Goal: Task Accomplishment & Management: Manage account settings

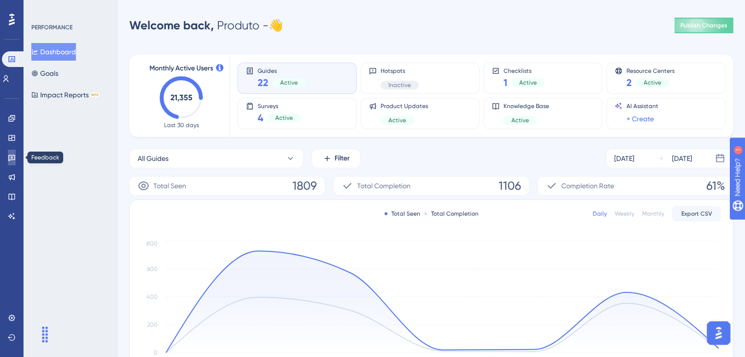
click at [13, 155] on icon at bounding box center [12, 158] width 8 height 8
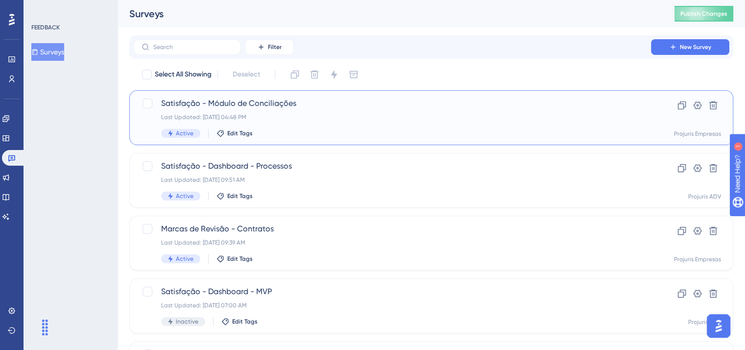
click at [390, 123] on div "Satisfação - Módulo de Conciliações Last Updated: [DATE] 04:48 PM Active Edit T…" at bounding box center [392, 117] width 462 height 40
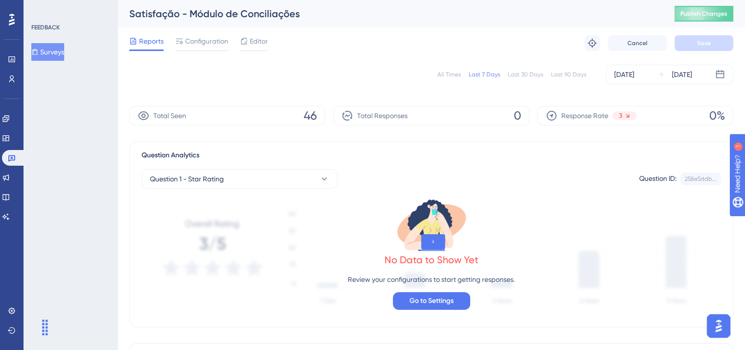
click at [534, 75] on div "Last 30 Days" at bounding box center [525, 74] width 35 height 8
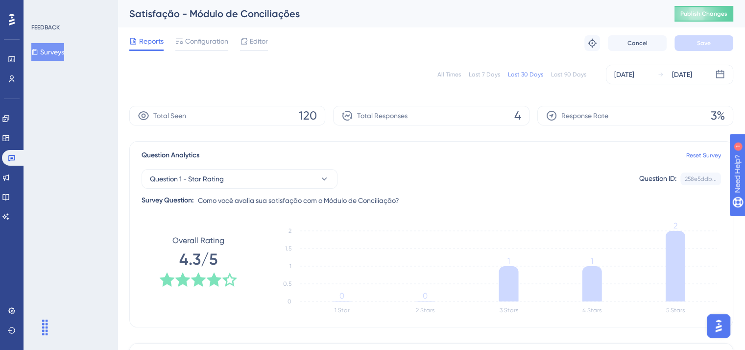
click at [55, 46] on button "Surveys" at bounding box center [47, 52] width 33 height 18
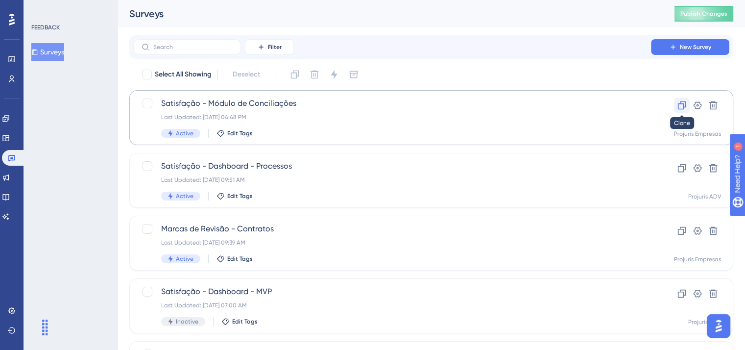
click at [679, 106] on icon at bounding box center [682, 105] width 10 height 10
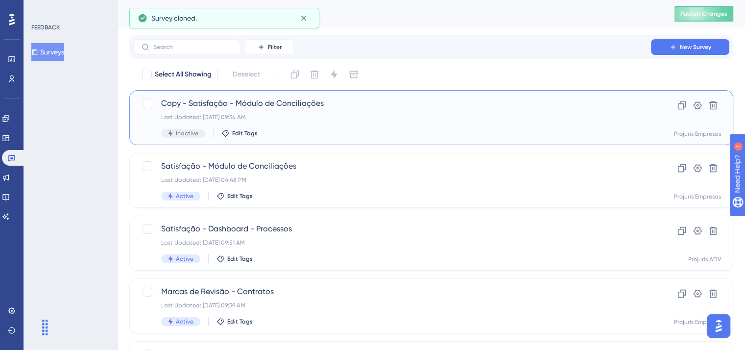
click at [320, 105] on span "Copy - Satisfação - Módulo de Conciliações" at bounding box center [392, 103] width 462 height 12
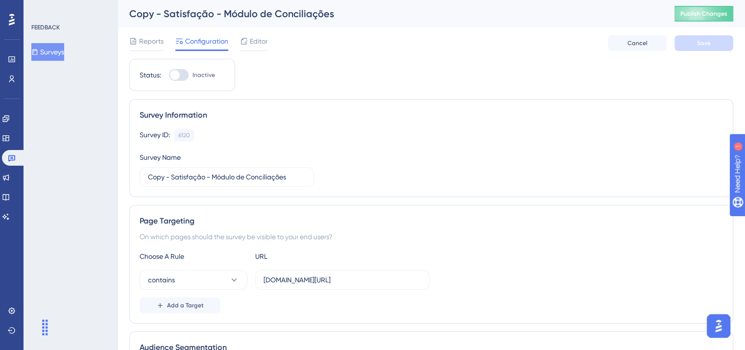
click at [170, 12] on div "Copy - Satisfação - Módulo de Conciliações" at bounding box center [389, 14] width 520 height 14
click at [56, 59] on button "Surveys" at bounding box center [47, 52] width 33 height 18
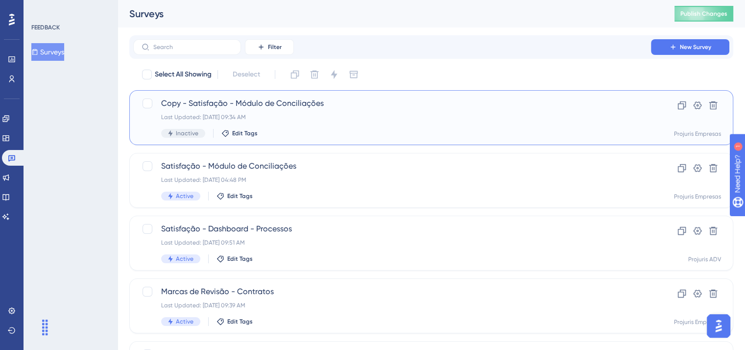
click at [288, 109] on span "Copy - Satisfação - Módulo de Conciliações" at bounding box center [392, 103] width 462 height 12
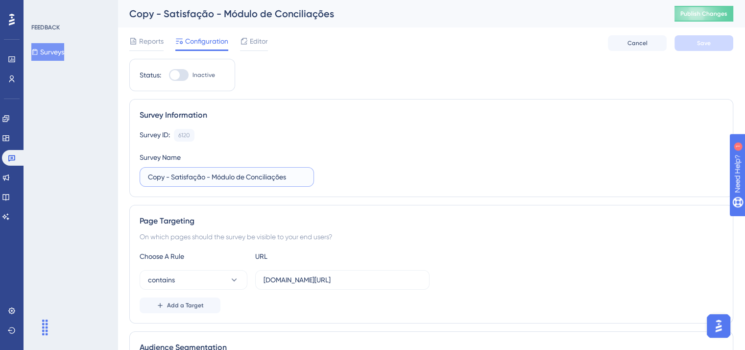
drag, startPoint x: 170, startPoint y: 176, endPoint x: 121, endPoint y: 172, distance: 48.6
drag, startPoint x: 190, startPoint y: 177, endPoint x: 215, endPoint y: 177, distance: 25.0
click at [192, 177] on input "Satisfação - Módulo de Conciliações" at bounding box center [227, 176] width 158 height 11
drag, startPoint x: 223, startPoint y: 177, endPoint x: 276, endPoint y: 177, distance: 52.9
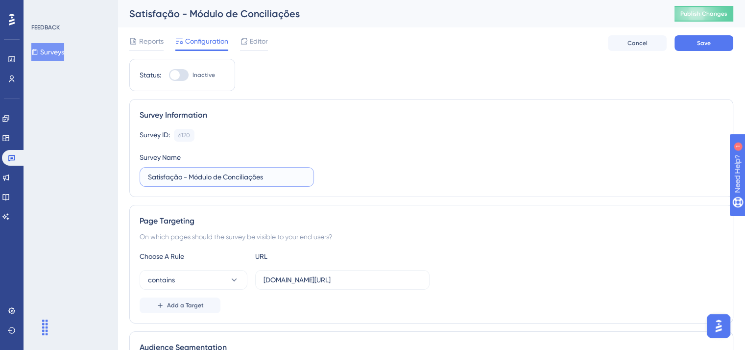
click at [276, 177] on input "Satisfação - Módulo de Conciliações" at bounding box center [227, 176] width 158 height 11
type input "Satisfação - Módulo de Biblioteca Jurídica"
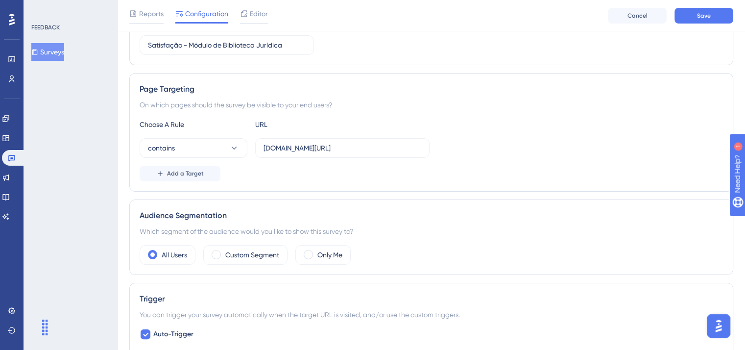
scroll to position [49, 0]
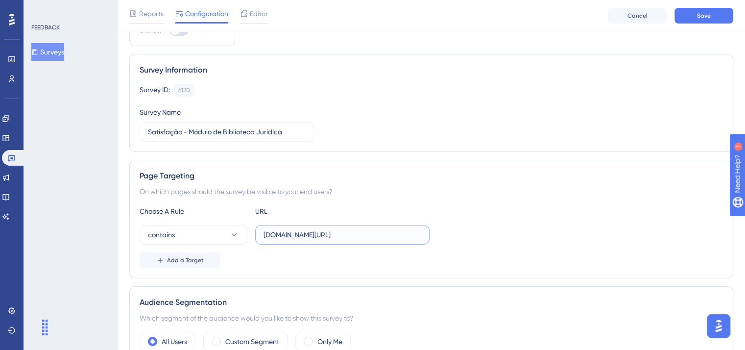
drag, startPoint x: 357, startPoint y: 233, endPoint x: 257, endPoint y: 236, distance: 100.9
click at [257, 236] on label "[DOMAIN_NAME][URL]" at bounding box center [342, 235] width 174 height 20
paste input ".[DOMAIN_NAME][URL]"
drag, startPoint x: 264, startPoint y: 233, endPoint x: 274, endPoint y: 234, distance: 9.8
click at [266, 234] on input ".[DOMAIN_NAME][URL]" at bounding box center [342, 234] width 158 height 11
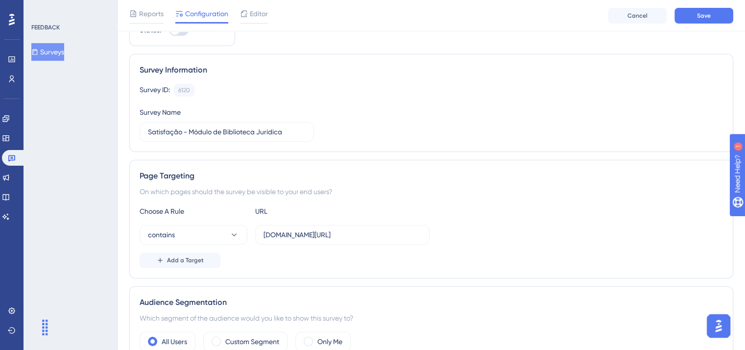
click at [435, 197] on div "Page Targeting On which pages should the survey be visible to your end users? C…" at bounding box center [431, 219] width 604 height 118
drag, startPoint x: 376, startPoint y: 231, endPoint x: 260, endPoint y: 233, distance: 116.0
click at [260, 233] on label "[DOMAIN_NAME][URL]" at bounding box center [342, 235] width 174 height 20
paste input "[URL]."
type input "[URL][DOMAIN_NAME]"
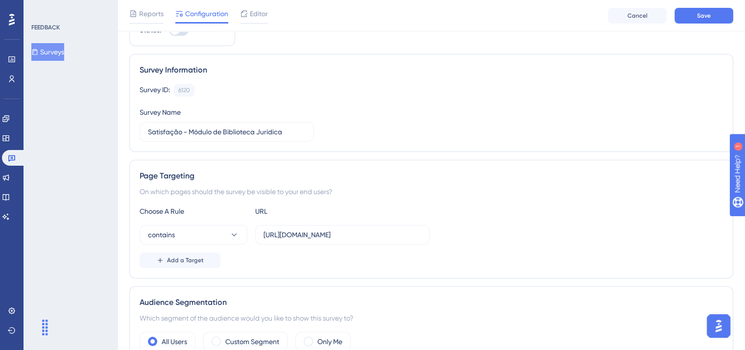
click at [387, 251] on div "Choose A Rule URL contains [URL][DOMAIN_NAME] Add a Target" at bounding box center [431, 236] width 583 height 63
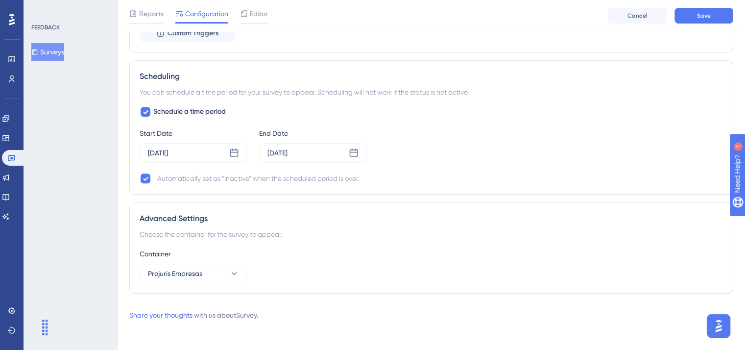
scroll to position [637, 0]
click at [234, 150] on icon at bounding box center [234, 152] width 8 height 8
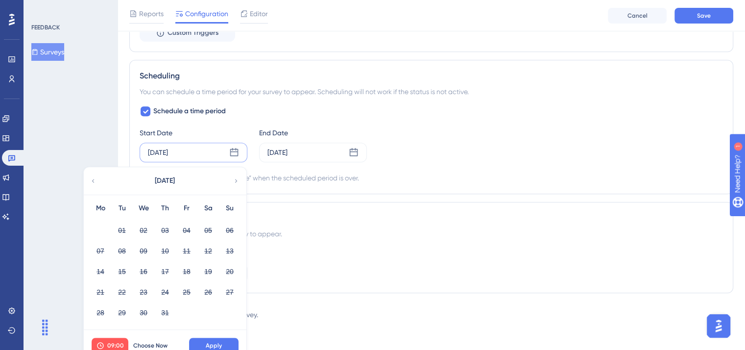
click at [232, 178] on div "[DATE]" at bounding box center [165, 180] width 162 height 27
click at [235, 180] on icon at bounding box center [236, 180] width 7 height 9
click at [343, 264] on div "Container Projuris Empresas" at bounding box center [431, 264] width 583 height 35
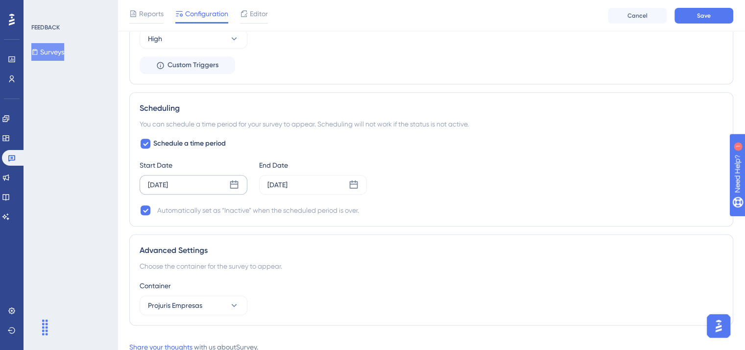
scroll to position [588, 0]
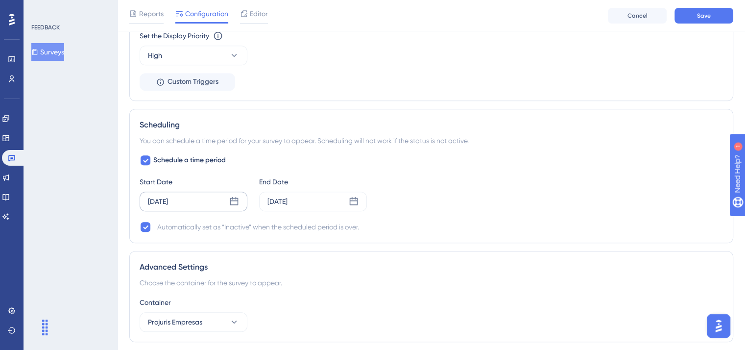
click at [235, 201] on icon at bounding box center [234, 201] width 10 height 10
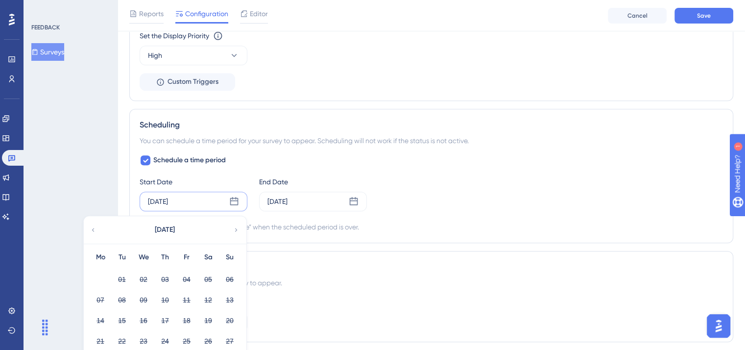
click at [234, 200] on icon at bounding box center [234, 201] width 10 height 10
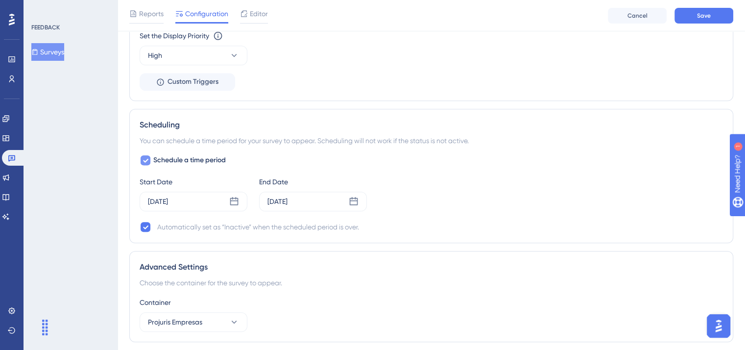
click at [150, 161] on div at bounding box center [146, 160] width 10 height 10
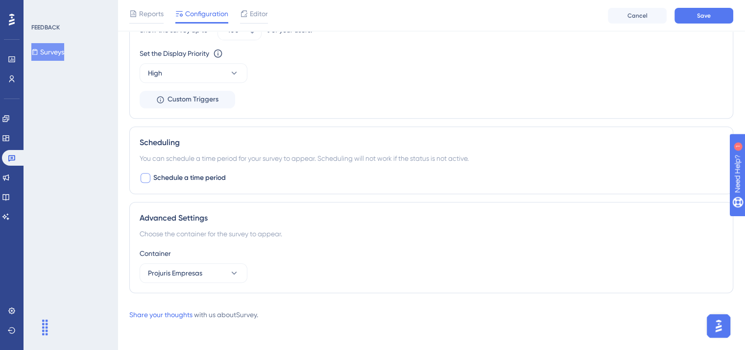
click at [147, 173] on div at bounding box center [146, 178] width 10 height 10
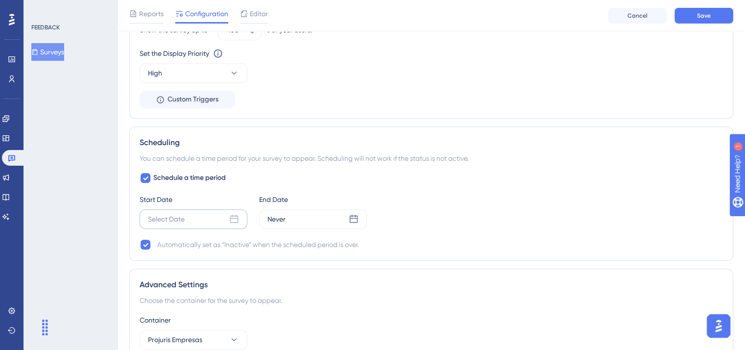
click at [232, 218] on icon at bounding box center [234, 219] width 10 height 10
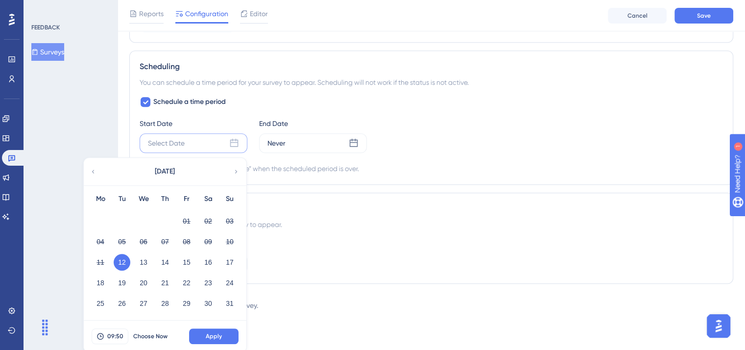
scroll to position [647, 0]
drag, startPoint x: 145, startPoint y: 257, endPoint x: 152, endPoint y: 255, distance: 6.8
click at [145, 257] on button "13" at bounding box center [143, 261] width 17 height 17
click at [211, 333] on span "Apply" at bounding box center [214, 335] width 16 height 8
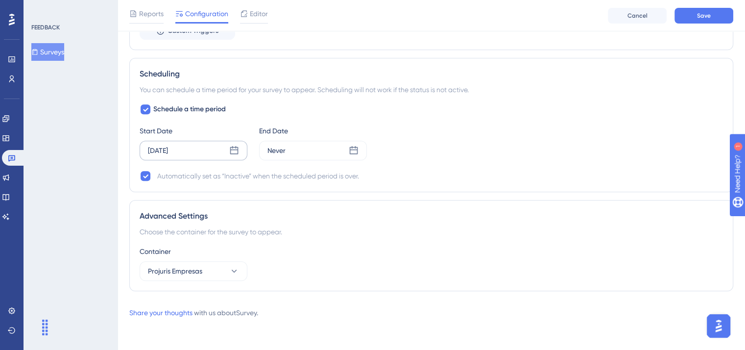
scroll to position [637, 0]
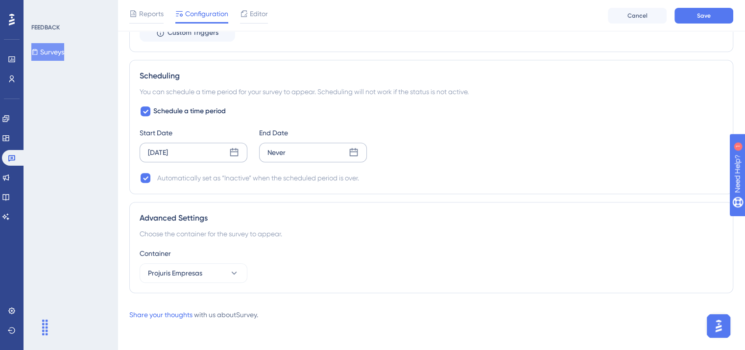
click at [358, 157] on div "Never" at bounding box center [313, 152] width 108 height 20
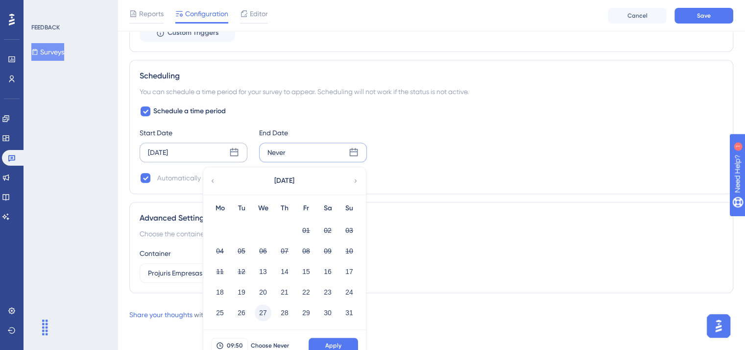
click at [261, 309] on button "27" at bounding box center [263, 312] width 17 height 17
click at [325, 339] on button "Apply" at bounding box center [332, 345] width 49 height 16
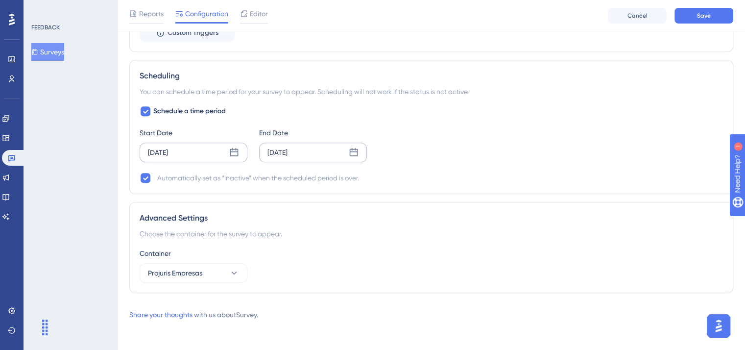
click at [235, 147] on icon at bounding box center [234, 152] width 10 height 10
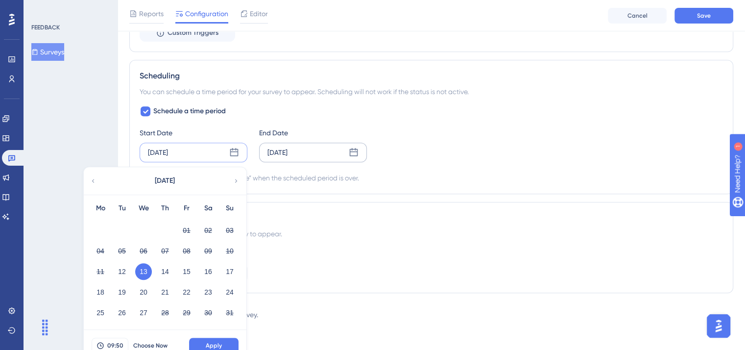
click at [150, 108] on div at bounding box center [146, 111] width 12 height 12
checkbox input "false"
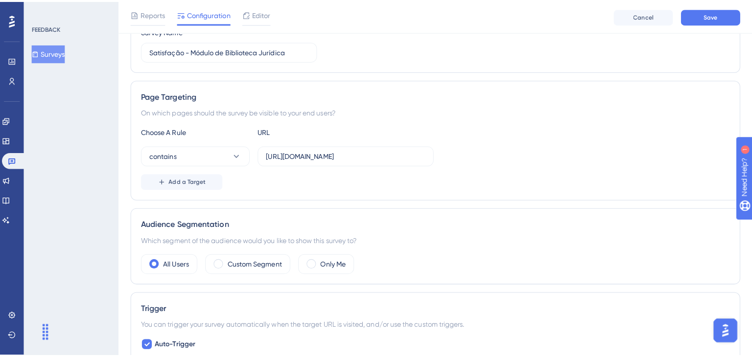
scroll to position [0, 0]
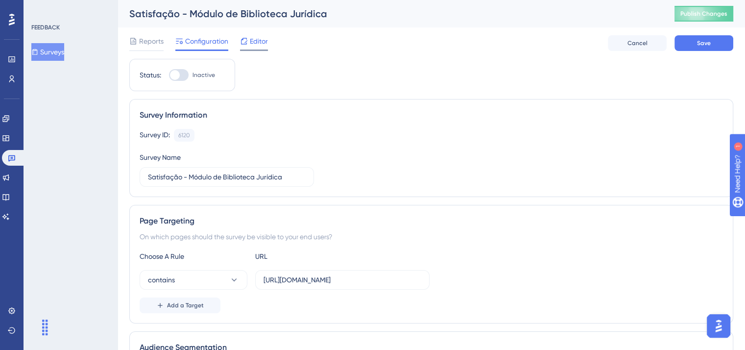
click at [263, 45] on span "Editor" at bounding box center [259, 41] width 18 height 12
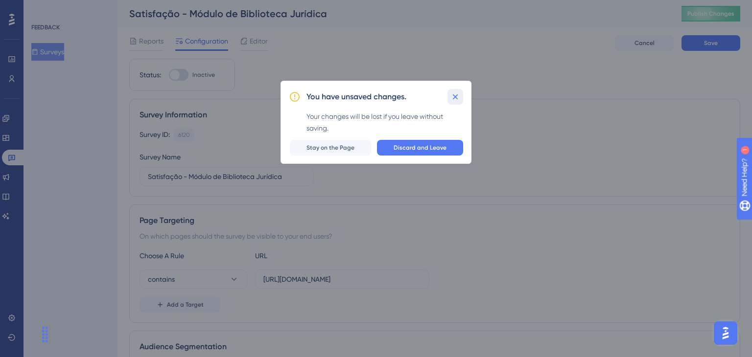
click at [452, 97] on icon at bounding box center [455, 97] width 10 height 10
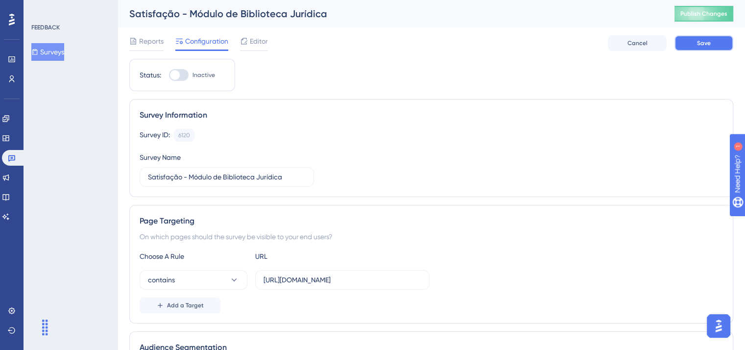
click at [706, 43] on span "Save" at bounding box center [704, 43] width 14 height 8
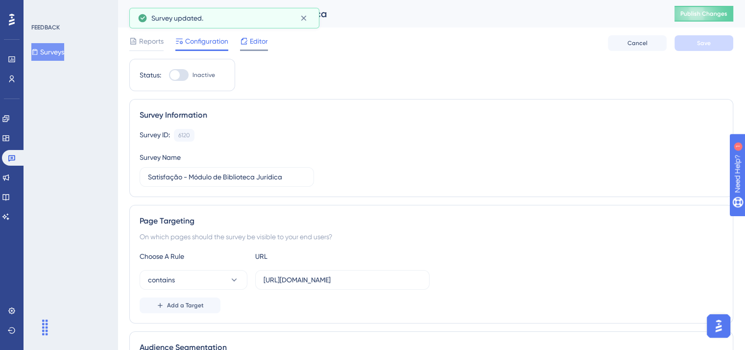
click at [260, 42] on span "Editor" at bounding box center [259, 41] width 18 height 12
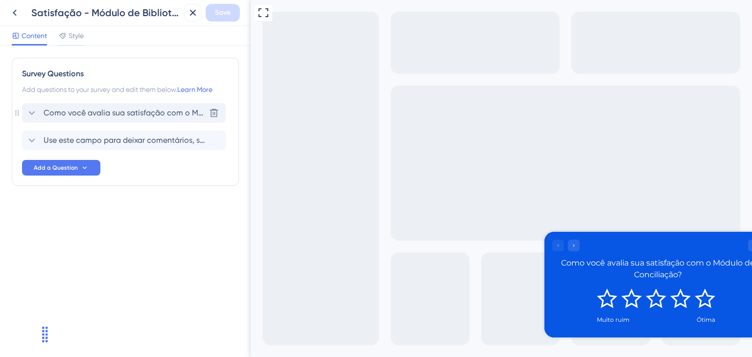
click at [180, 110] on span "Como você avalia sua satisfação com o Módulo de Conciliação?" at bounding box center [125, 113] width 162 height 12
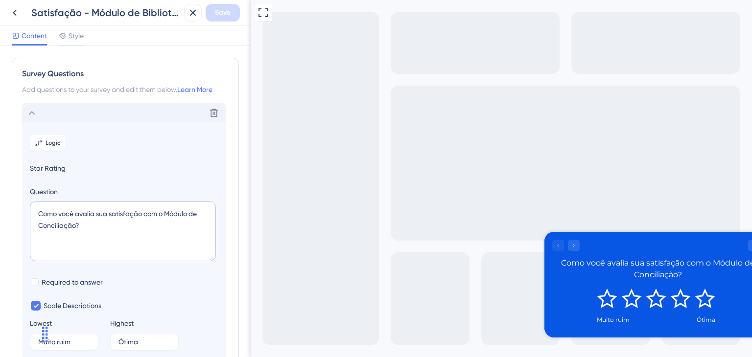
scroll to position [57, 0]
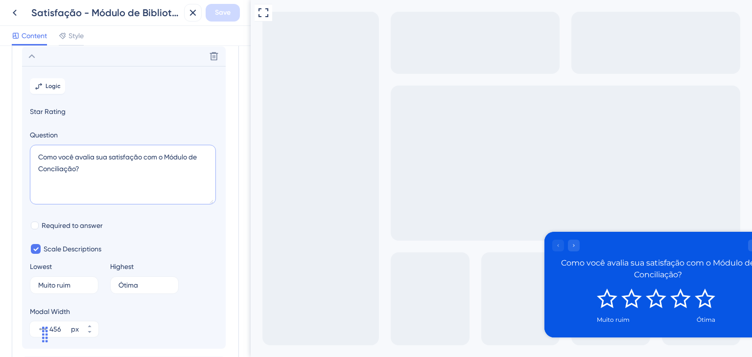
drag, startPoint x: 93, startPoint y: 169, endPoint x: 27, endPoint y: 159, distance: 66.8
click at [27, 159] on section "Logic Star Rating Question Como você avalia sua satisfação com o Módulo de Conc…" at bounding box center [124, 207] width 204 height 283
paste textarea "Qual o seu nível de satisfação com a experiência de uso da Biblioteca Jurídica"
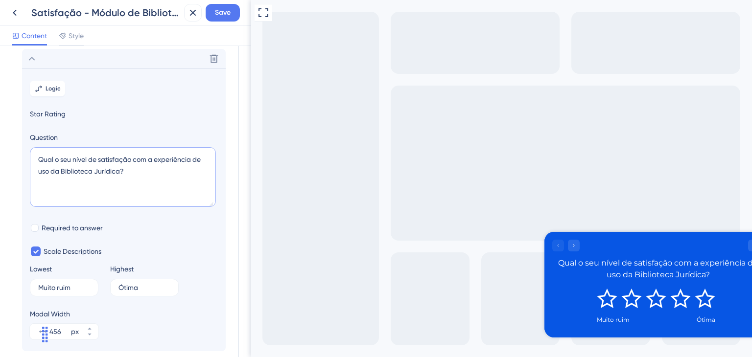
scroll to position [162, 0]
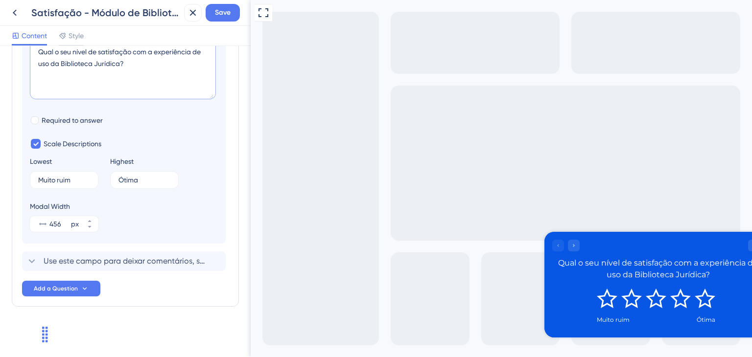
type textarea "Qual o seu nível de satisfação com a experiência de uso da Biblioteca Jurídica?"
click at [116, 262] on span "Use este campo para deixar comentários, sugestões ou ideias relacionadas ao Mód…" at bounding box center [125, 262] width 162 height 12
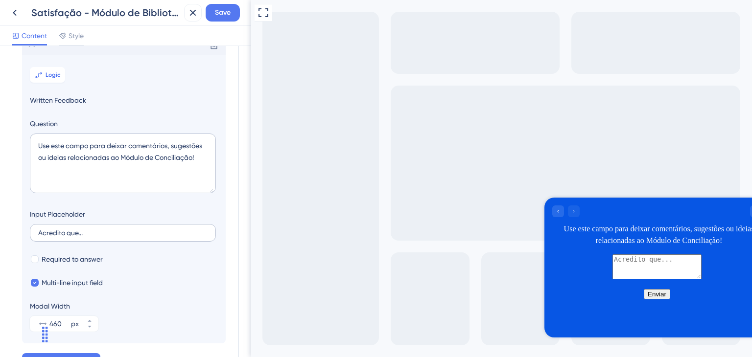
scroll to position [84, 0]
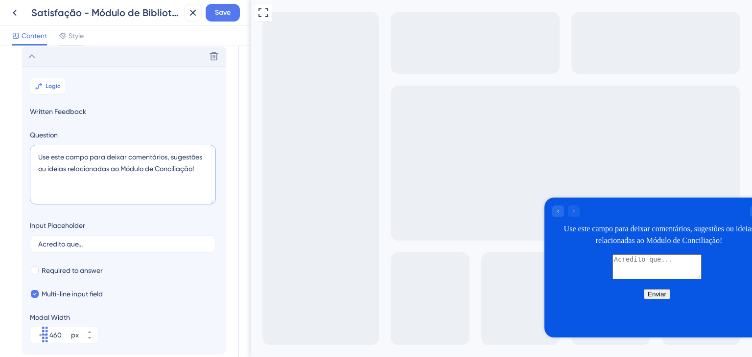
drag, startPoint x: 201, startPoint y: 169, endPoint x: 30, endPoint y: 153, distance: 171.6
click at [30, 151] on textarea "Use este campo para deixar comentários, sugestões ou ideias relacionadas ao Mód…" at bounding box center [123, 175] width 186 height 60
paste textarea "Conte pra gente o motivo da sua nota ou o que podemos melhorar:"
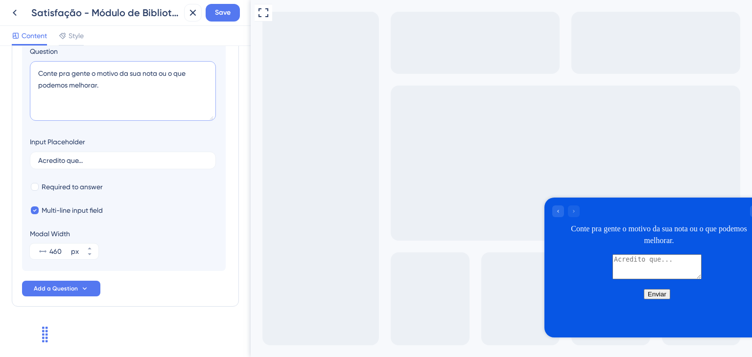
type textarea "Conte pra gente o motivo da sua nota ou o que podemos melhorar."
click at [562, 213] on div "Go to Question 1" at bounding box center [558, 211] width 12 height 12
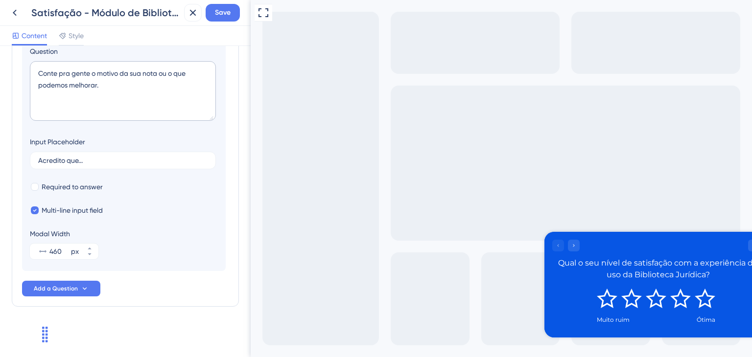
click at [580, 247] on div at bounding box center [656, 246] width 208 height 12
click at [576, 244] on icon "Go to Question 2" at bounding box center [574, 246] width 6 height 6
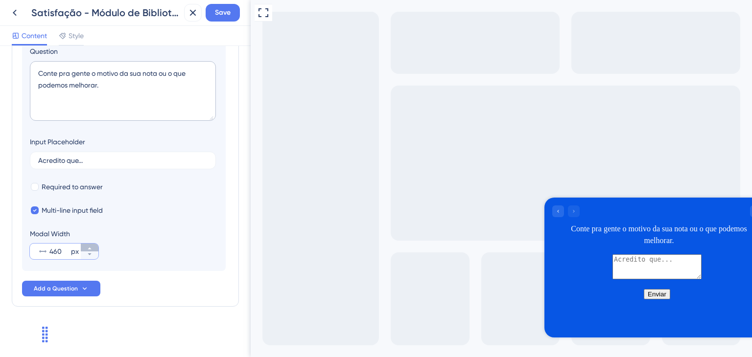
click at [90, 246] on icon at bounding box center [90, 249] width 6 height 6
click at [91, 247] on icon at bounding box center [90, 249] width 6 height 6
click at [87, 252] on icon at bounding box center [90, 255] width 6 height 6
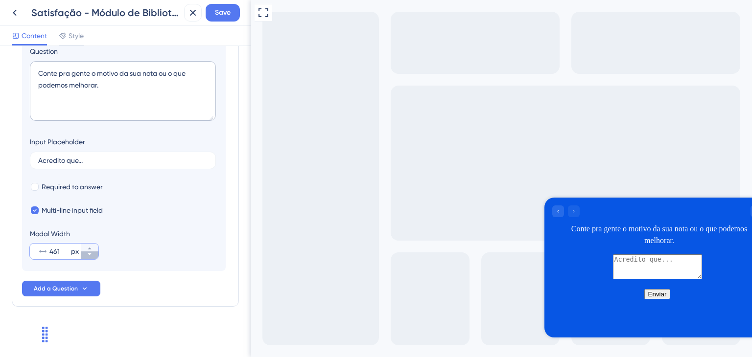
click at [88, 253] on icon at bounding box center [90, 255] width 6 height 6
type input "460"
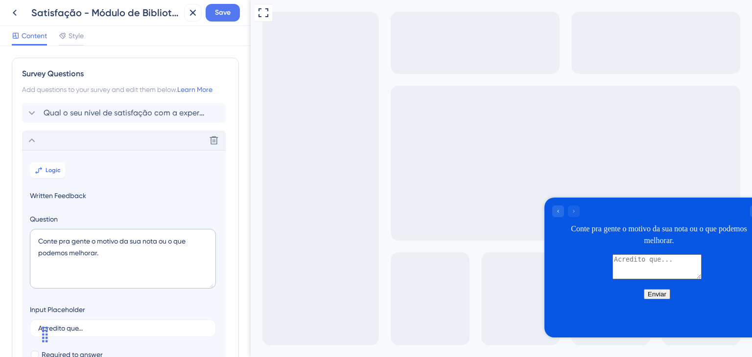
scroll to position [0, 0]
click at [74, 38] on span "Style" at bounding box center [76, 36] width 15 height 12
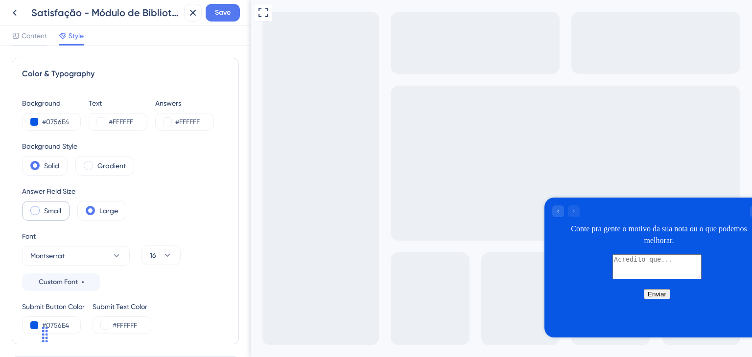
click at [55, 208] on label "Small" at bounding box center [52, 211] width 17 height 12
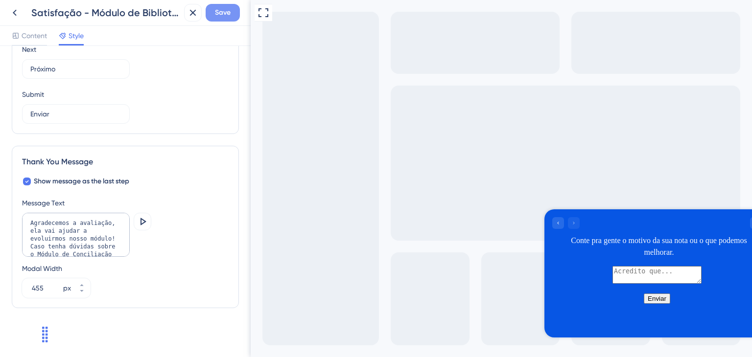
click at [221, 14] on span "Save" at bounding box center [223, 13] width 16 height 12
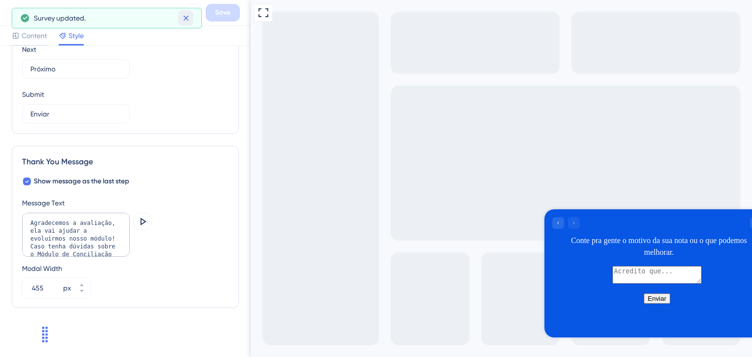
click at [184, 19] on icon at bounding box center [185, 18] width 5 height 5
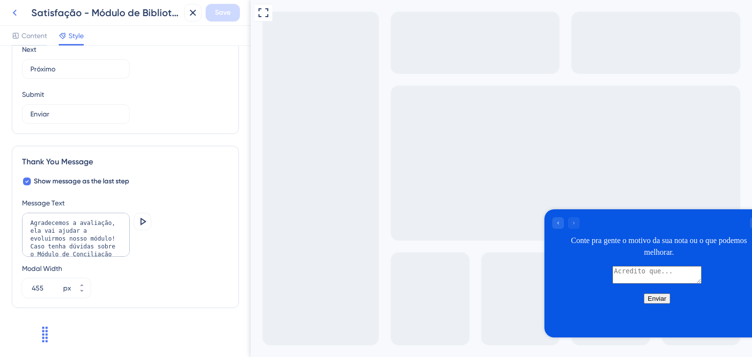
click at [20, 14] on icon at bounding box center [15, 13] width 12 height 12
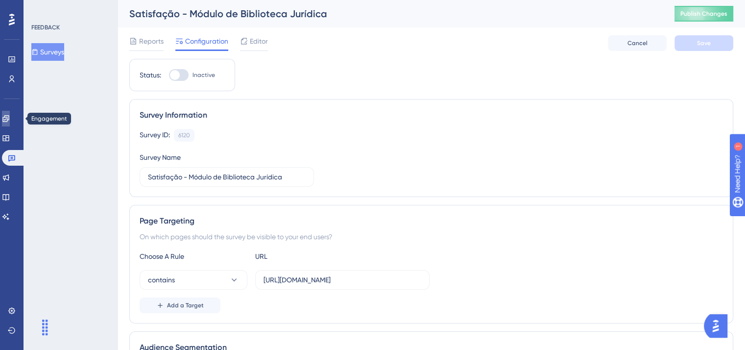
click at [10, 119] on icon at bounding box center [6, 119] width 8 height 8
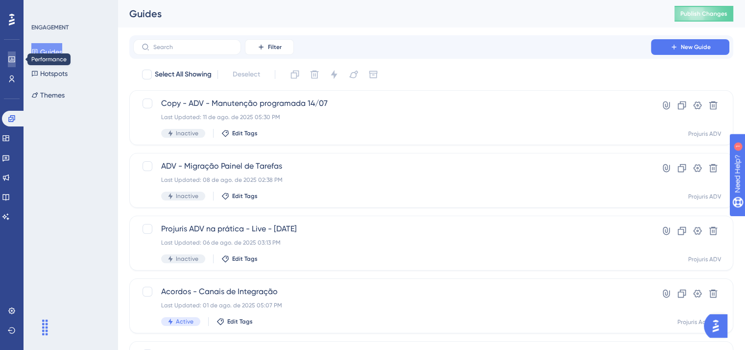
click at [10, 60] on icon at bounding box center [11, 59] width 6 height 6
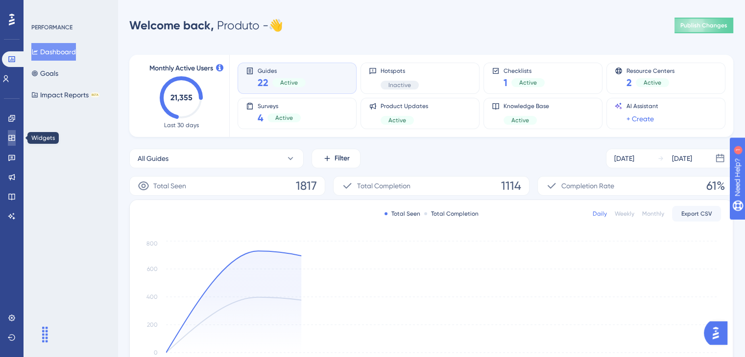
click at [13, 137] on icon at bounding box center [11, 138] width 6 height 6
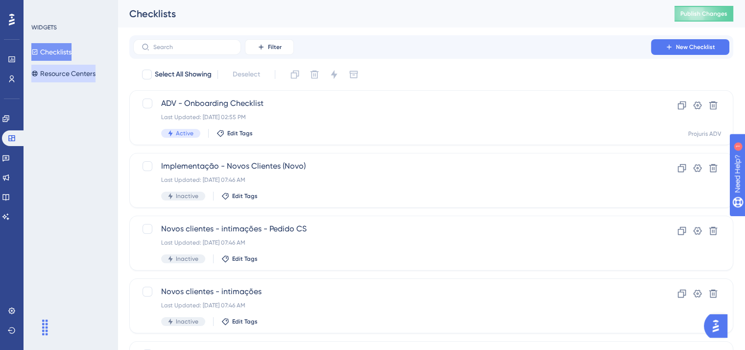
click at [68, 76] on button "Resource Centers" at bounding box center [63, 74] width 64 height 18
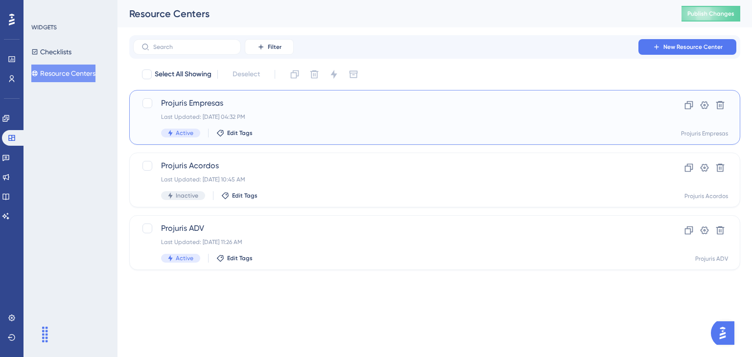
click at [262, 98] on span "Projuris Empresas" at bounding box center [395, 103] width 469 height 12
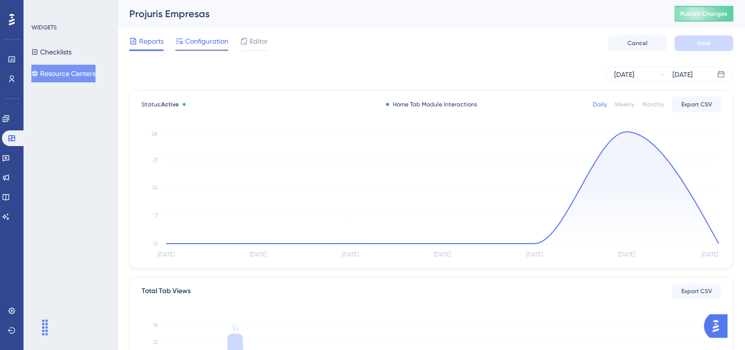
click at [196, 42] on span "Configuration" at bounding box center [206, 41] width 43 height 12
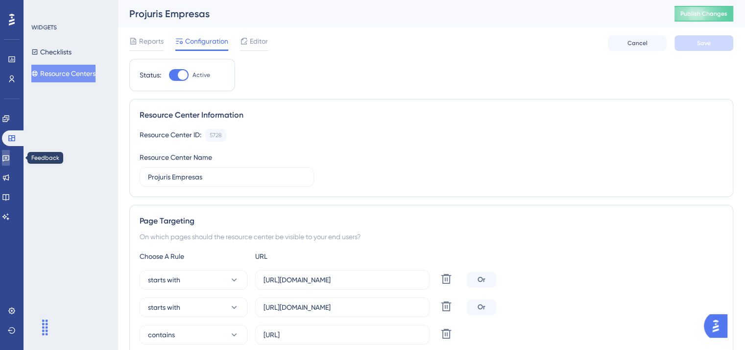
drag, startPoint x: 10, startPoint y: 155, endPoint x: 553, endPoint y: 8, distance: 561.8
click at [10, 155] on icon at bounding box center [6, 158] width 8 height 8
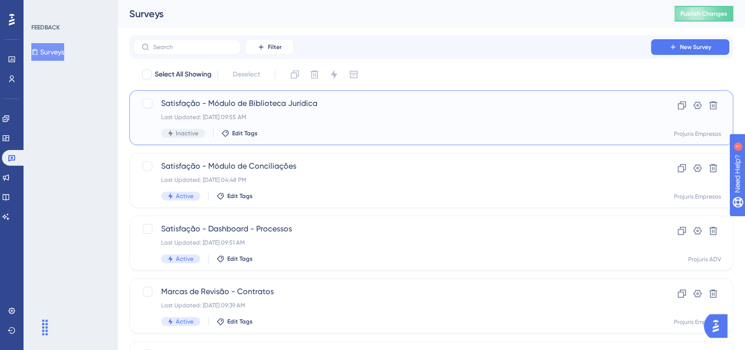
click at [324, 109] on div "Satisfação - Módulo de Biblioteca Jurídica Last Updated: [DATE] 09:55 AM Inacti…" at bounding box center [392, 117] width 462 height 40
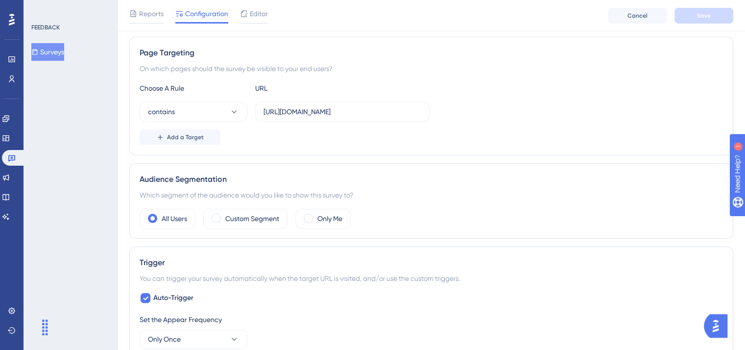
scroll to position [196, 0]
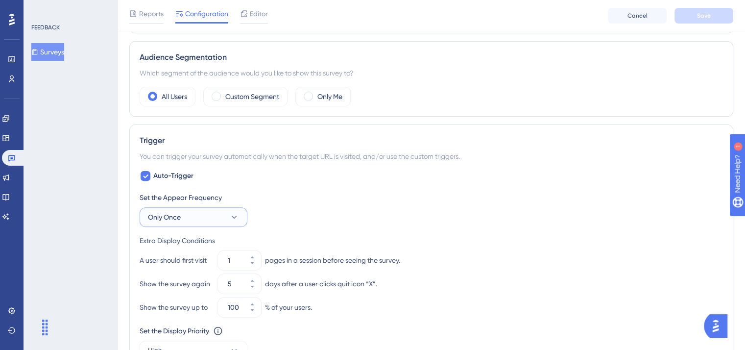
click at [233, 217] on icon at bounding box center [234, 217] width 10 height 10
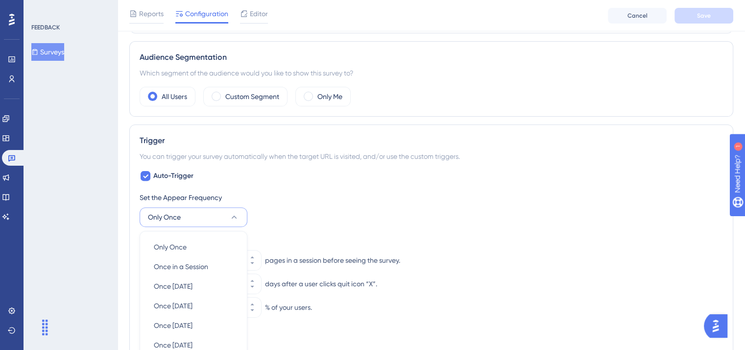
scroll to position [443, 0]
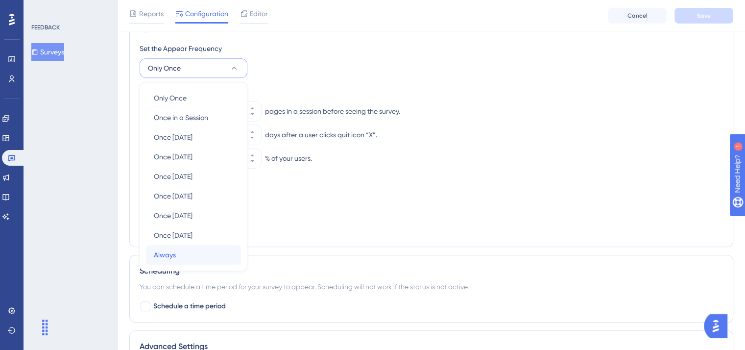
click at [206, 254] on div "Always Always" at bounding box center [193, 255] width 79 height 20
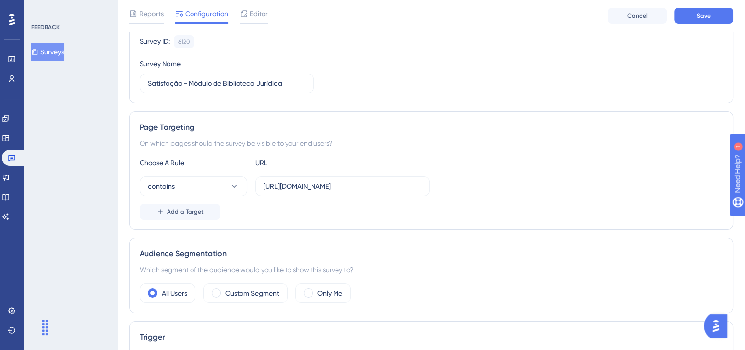
scroll to position [2, 0]
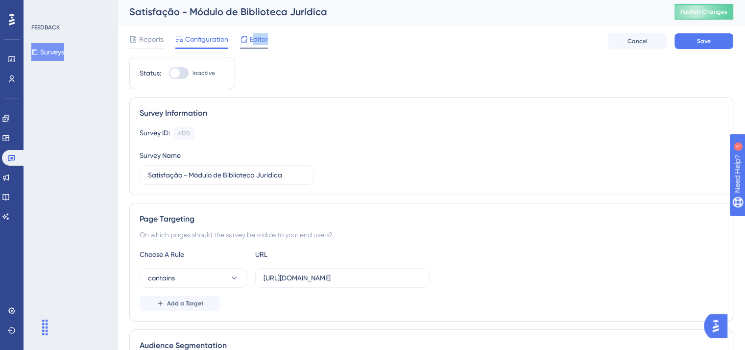
click at [253, 48] on div "Editor" at bounding box center [254, 41] width 28 height 16
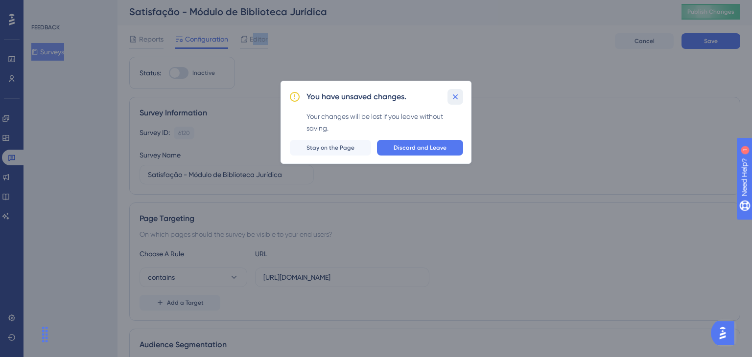
drag, startPoint x: 458, startPoint y: 96, endPoint x: 468, endPoint y: 94, distance: 10.1
click at [460, 96] on icon at bounding box center [455, 97] width 10 height 10
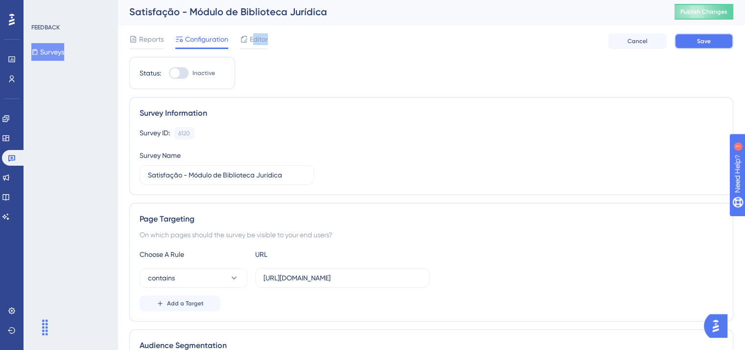
click at [695, 43] on button "Save" at bounding box center [703, 41] width 59 height 16
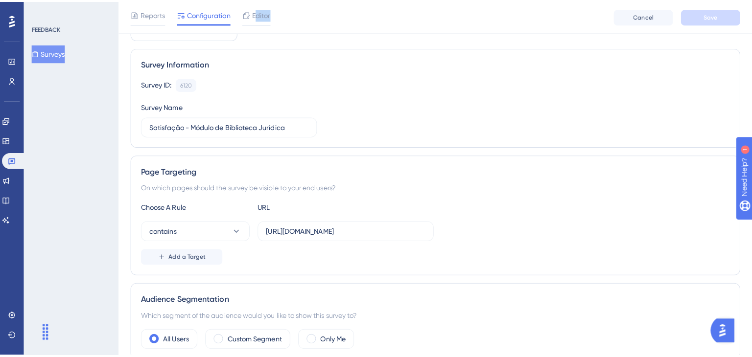
scroll to position [0, 0]
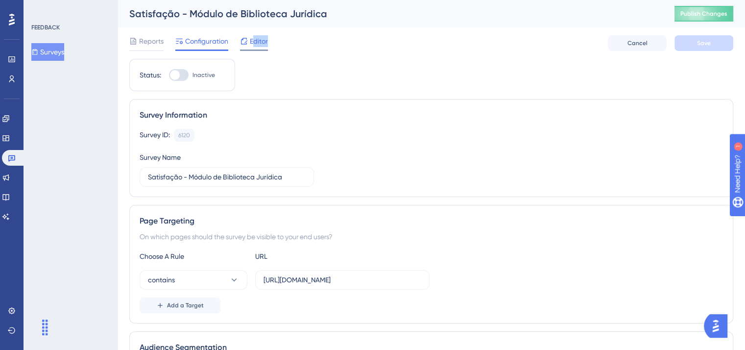
click at [256, 42] on span "Editor" at bounding box center [259, 41] width 18 height 12
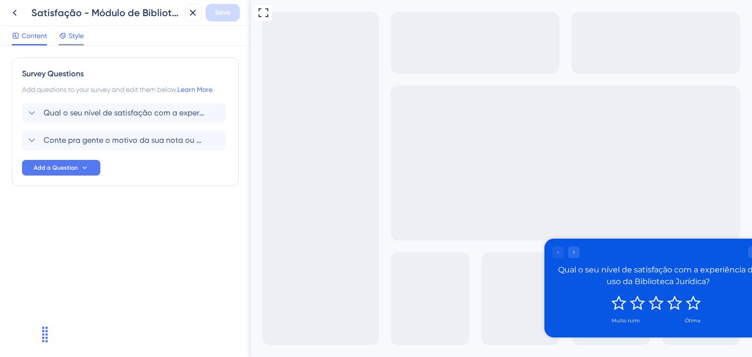
click at [76, 38] on span "Style" at bounding box center [76, 36] width 15 height 12
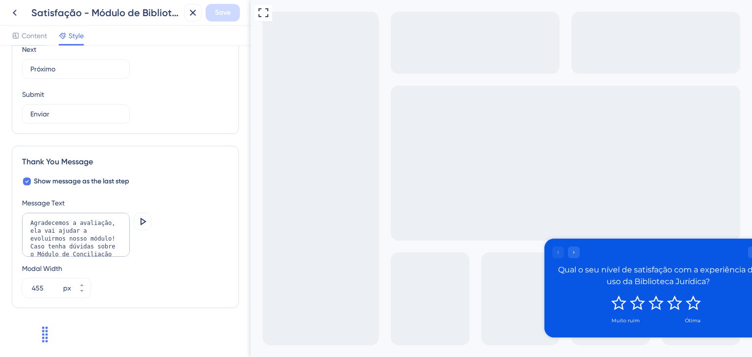
scroll to position [23, 0]
drag, startPoint x: 57, startPoint y: 241, endPoint x: 46, endPoint y: 238, distance: 11.0
click at [46, 238] on textarea "Agradecemos a avaliação, ela vai ajudar a evoluirmos nosso módulo! Caso tenha d…" at bounding box center [76, 235] width 108 height 44
drag, startPoint x: 51, startPoint y: 247, endPoint x: 24, endPoint y: 221, distance: 37.4
click at [24, 221] on textarea "Agradecemos a avaliação, ela vai ajudar a evoluirmos nosso módulo! Caso tenha d…" at bounding box center [76, 235] width 108 height 44
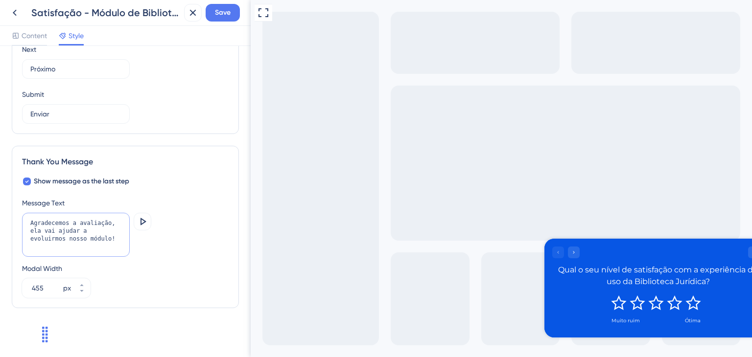
scroll to position [0, 0]
type textarea "Agradecemos a avaliação, ela vai ajudar a evoluirmos nosso módulo!"
click at [264, 12] on icon at bounding box center [264, 13] width 12 height 12
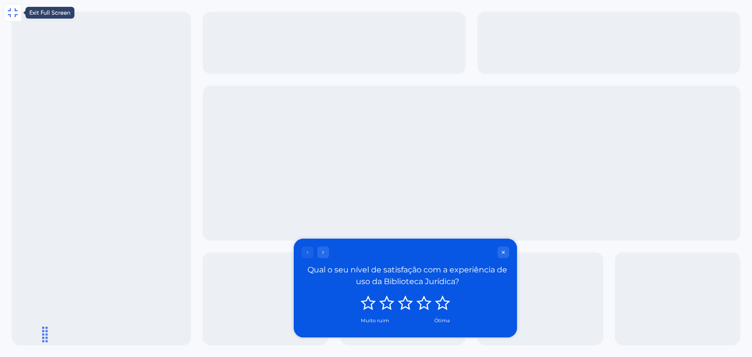
click at [16, 12] on icon at bounding box center [13, 13] width 12 height 12
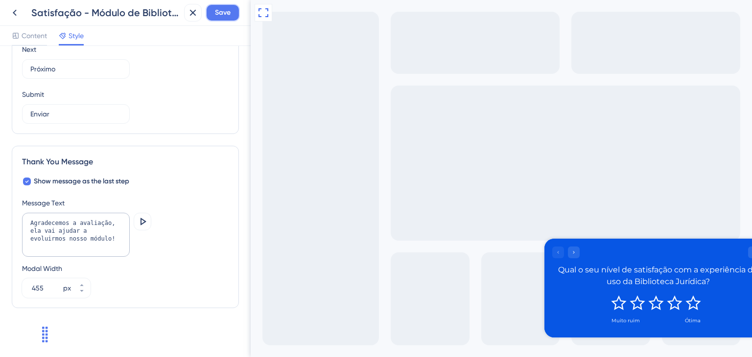
click at [223, 14] on span "Save" at bounding box center [223, 13] width 16 height 12
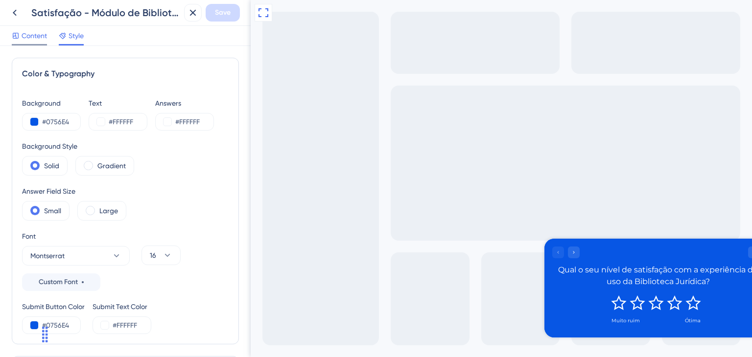
click at [35, 30] on span "Content" at bounding box center [34, 36] width 25 height 12
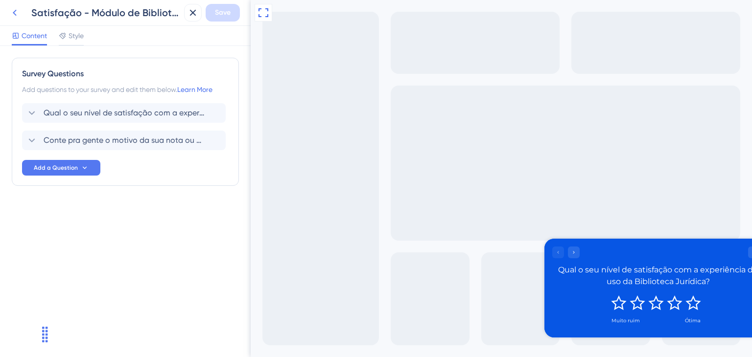
click at [13, 7] on icon at bounding box center [15, 13] width 12 height 12
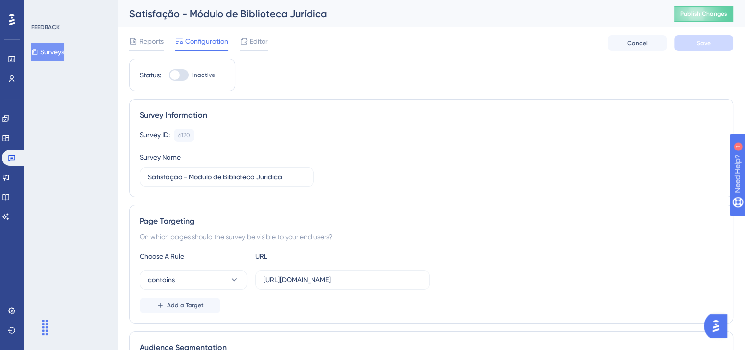
click at [184, 70] on div at bounding box center [179, 75] width 20 height 12
click at [169, 75] on input "Inactive" at bounding box center [168, 75] width 0 height 0
checkbox input "true"
click at [704, 40] on span "Save" at bounding box center [704, 43] width 14 height 8
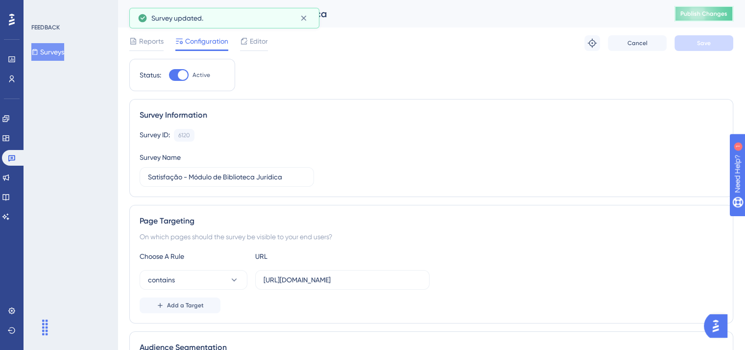
click at [719, 10] on span "Publish Changes" at bounding box center [703, 14] width 47 height 8
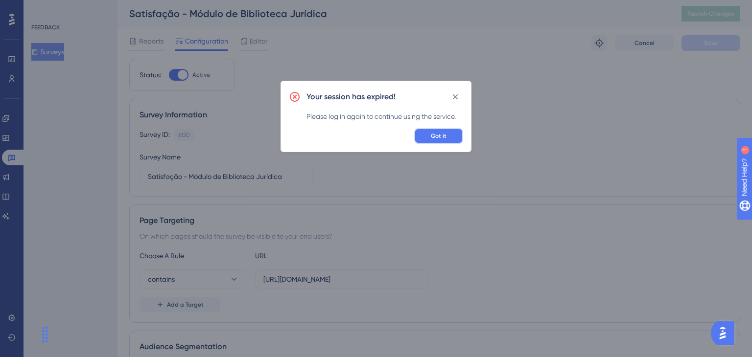
drag, startPoint x: 446, startPoint y: 132, endPoint x: 428, endPoint y: 129, distance: 18.9
click at [446, 132] on button "Got it" at bounding box center [438, 136] width 49 height 16
